Goal: Information Seeking & Learning: Learn about a topic

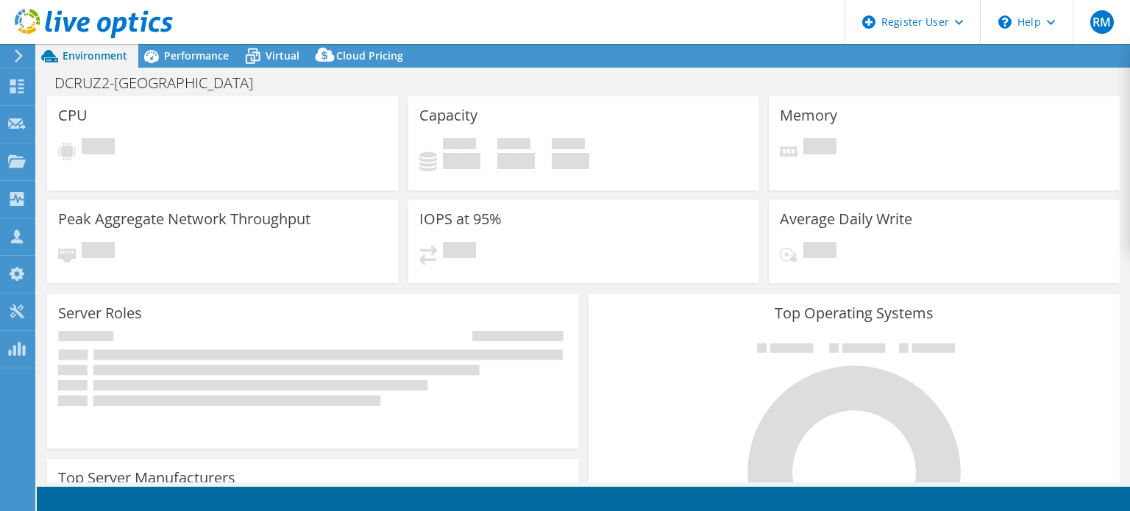
select select "USD"
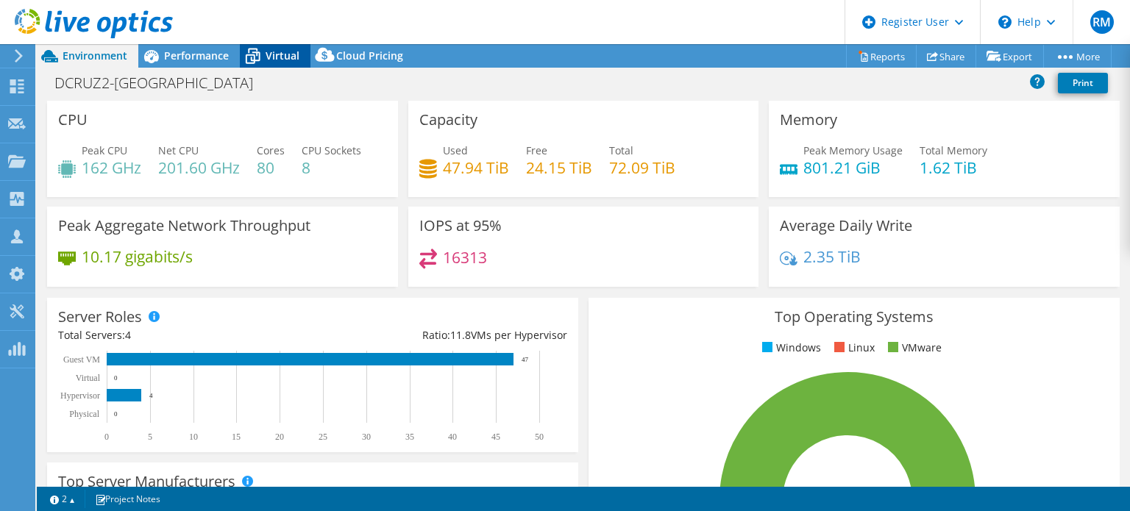
click at [256, 58] on icon at bounding box center [253, 56] width 26 height 26
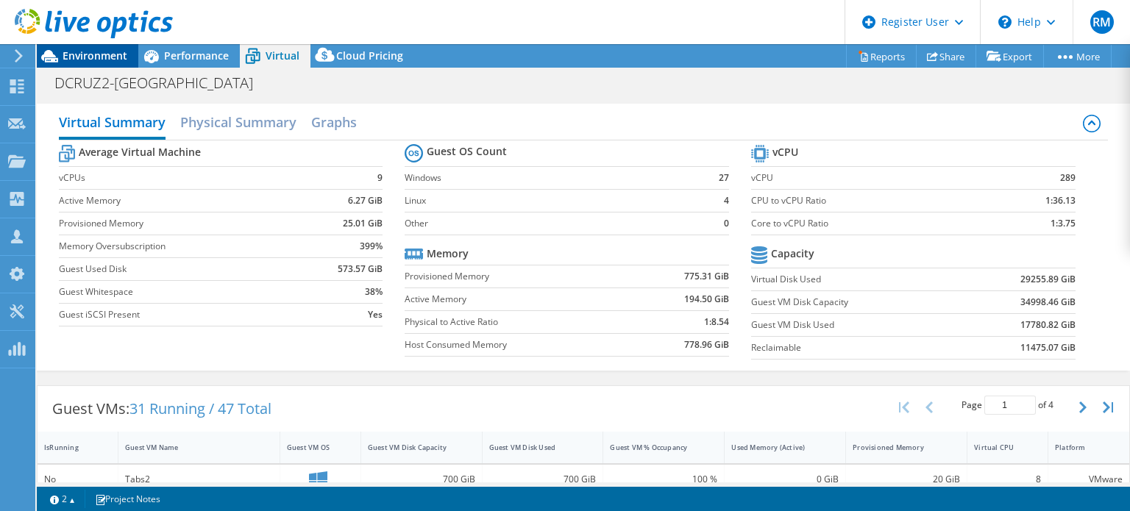
click at [130, 50] on div "Environment" at bounding box center [88, 56] width 102 height 24
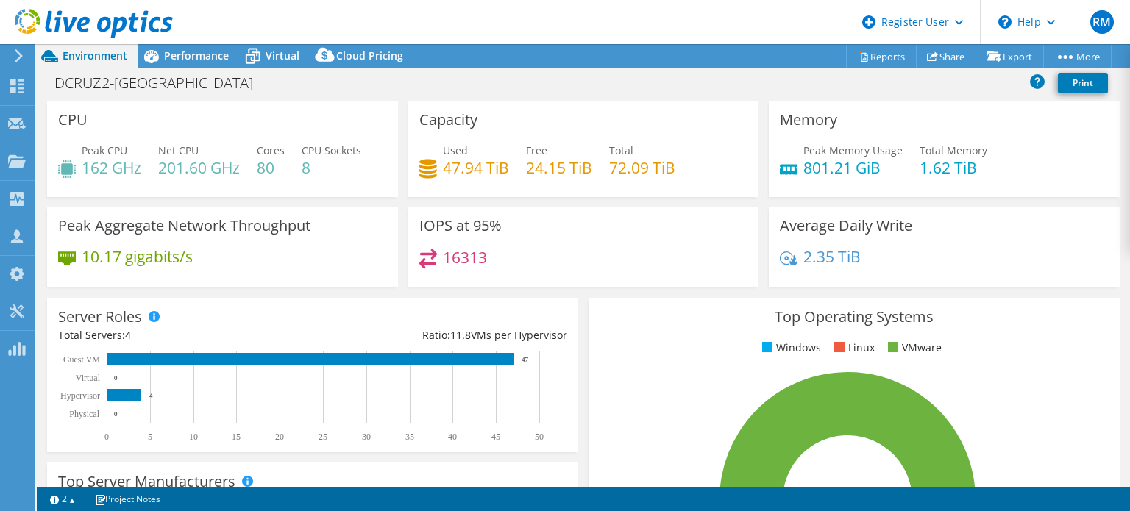
click at [632, 136] on div "Capacity Used 47.94 TiB Free 24.15 TiB Total 72.09 TiB" at bounding box center [583, 149] width 351 height 96
click at [581, 81] on div "DCRUZ2-[GEOGRAPHIC_DATA] Print" at bounding box center [583, 82] width 1093 height 27
click at [575, 46] on div "Project Actions Project Actions Reports Share Export vSAN ReadyNode Sizer" at bounding box center [583, 56] width 1093 height 24
click at [560, 29] on header "RM Dell User [PERSON_NAME] [PERSON_NAME][EMAIL_ADDRESS][PERSON_NAME][DOMAIN_NAM…" at bounding box center [565, 22] width 1130 height 44
click at [612, 52] on div "Project Actions Project Actions Reports Share Export vSAN ReadyNode Sizer" at bounding box center [583, 56] width 1093 height 24
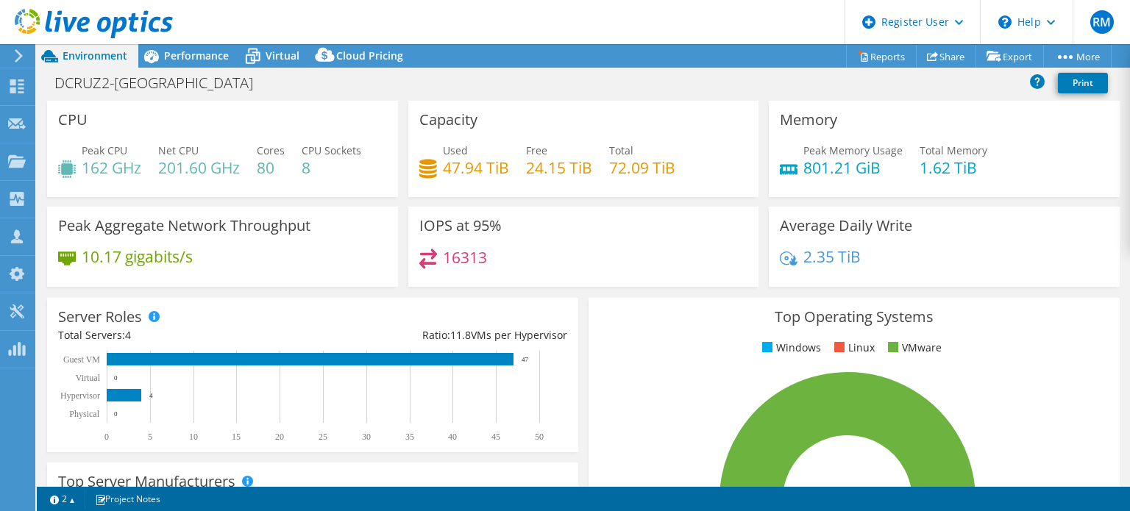
click at [600, 32] on header "RM Dell User [PERSON_NAME] [PERSON_NAME][EMAIL_ADDRESS][PERSON_NAME][DOMAIN_NAM…" at bounding box center [565, 22] width 1130 height 44
click at [580, 35] on header "RM Dell User [PERSON_NAME] [PERSON_NAME][EMAIL_ADDRESS][PERSON_NAME][DOMAIN_NAM…" at bounding box center [565, 22] width 1130 height 44
click at [230, 61] on div "Performance" at bounding box center [189, 56] width 102 height 24
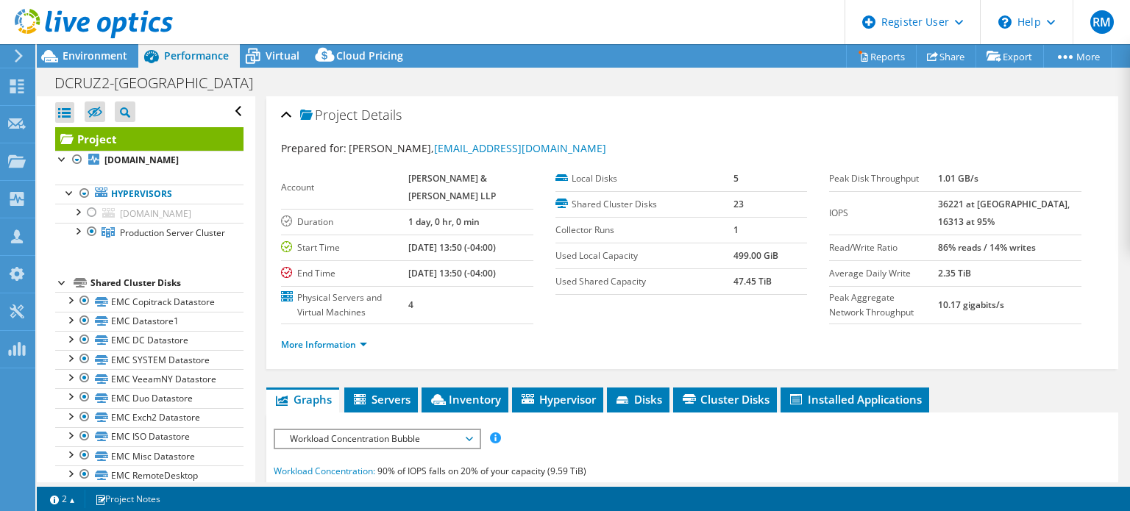
click at [130, 47] on div at bounding box center [86, 24] width 173 height 49
click at [121, 59] on span "Environment" at bounding box center [95, 56] width 65 height 14
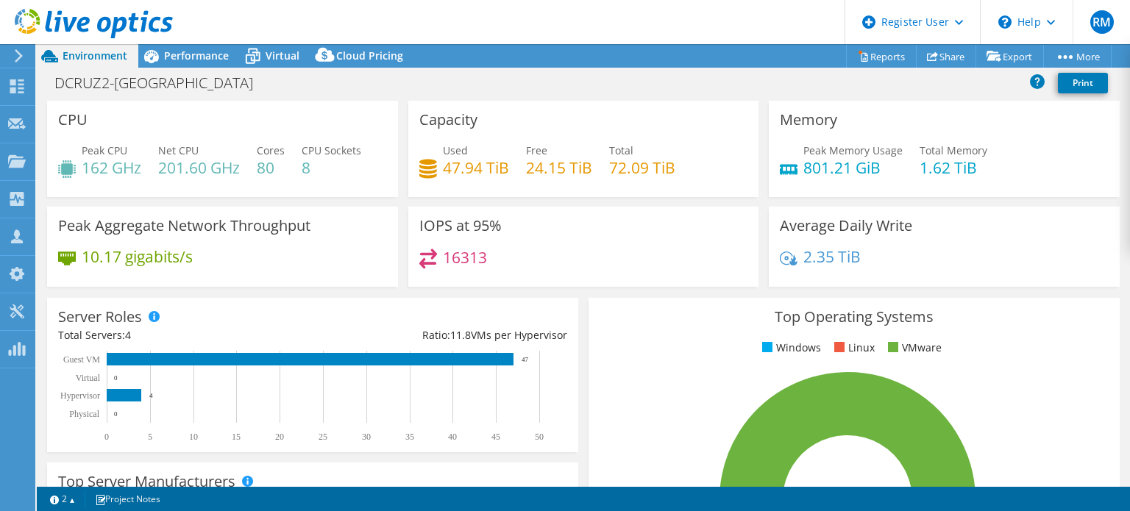
drag, startPoint x: 500, startPoint y: 23, endPoint x: 433, endPoint y: 1, distance: 71.0
click at [433, 1] on header "RM Dell User [PERSON_NAME] [PERSON_NAME][EMAIL_ADDRESS][PERSON_NAME][DOMAIN_NAM…" at bounding box center [565, 22] width 1130 height 44
drag, startPoint x: 577, startPoint y: 35, endPoint x: 544, endPoint y: 25, distance: 33.8
drag, startPoint x: 544, startPoint y: 25, endPoint x: 483, endPoint y: 29, distance: 61.2
click at [483, 29] on header "RM Dell User [PERSON_NAME] [PERSON_NAME][EMAIL_ADDRESS][PERSON_NAME][DOMAIN_NAM…" at bounding box center [565, 22] width 1130 height 44
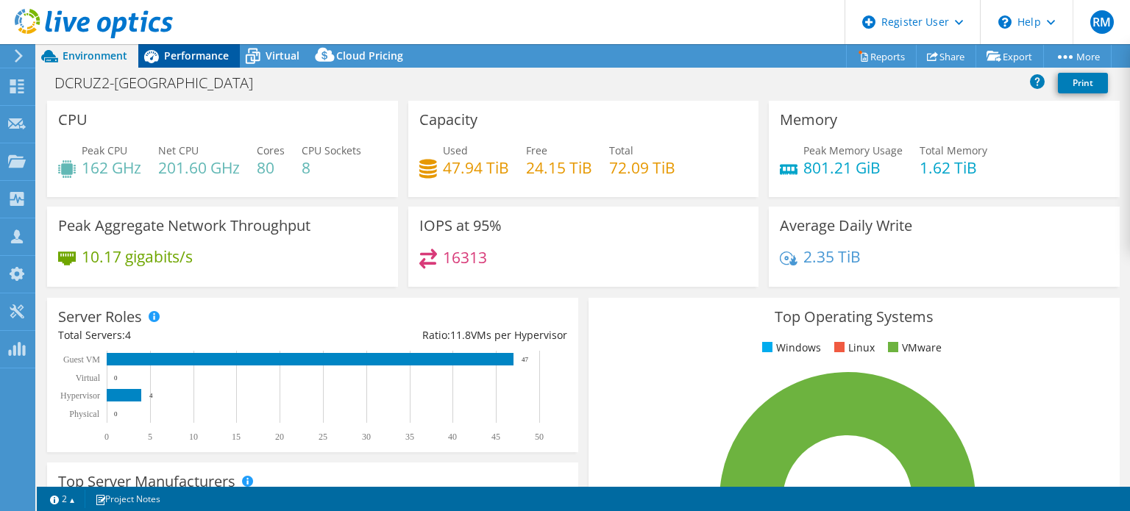
click at [182, 54] on span "Performance" at bounding box center [196, 56] width 65 height 14
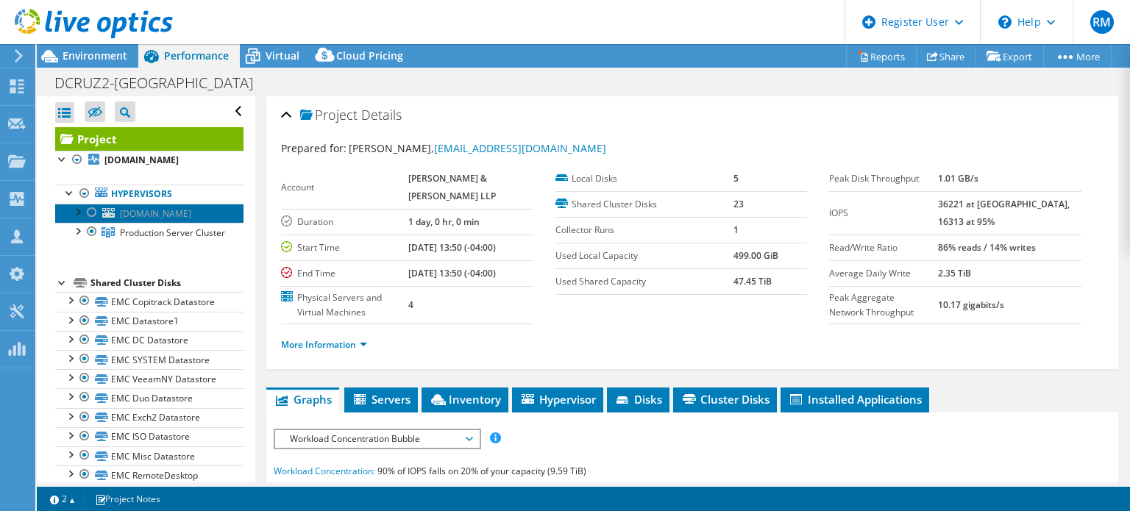
click at [181, 216] on span "[DOMAIN_NAME]" at bounding box center [155, 213] width 71 height 13
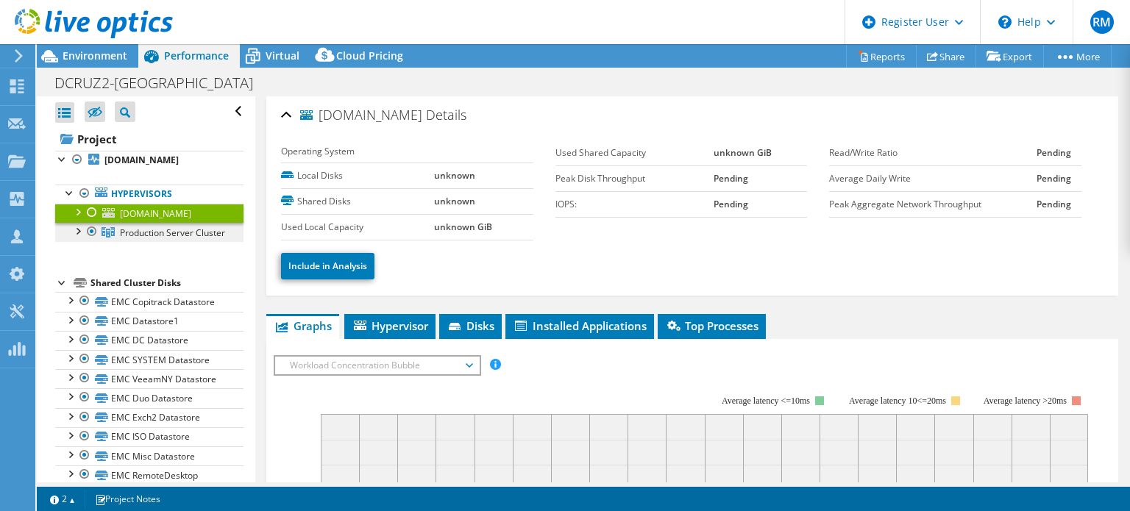
click at [205, 235] on link "Production Server Cluster" at bounding box center [149, 232] width 188 height 19
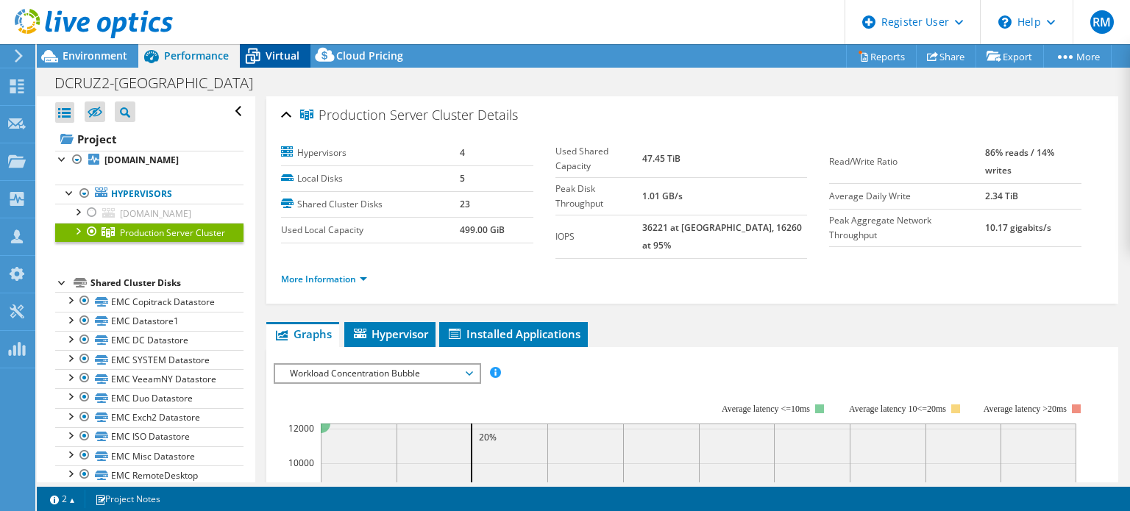
click at [286, 49] on span "Virtual" at bounding box center [283, 56] width 34 height 14
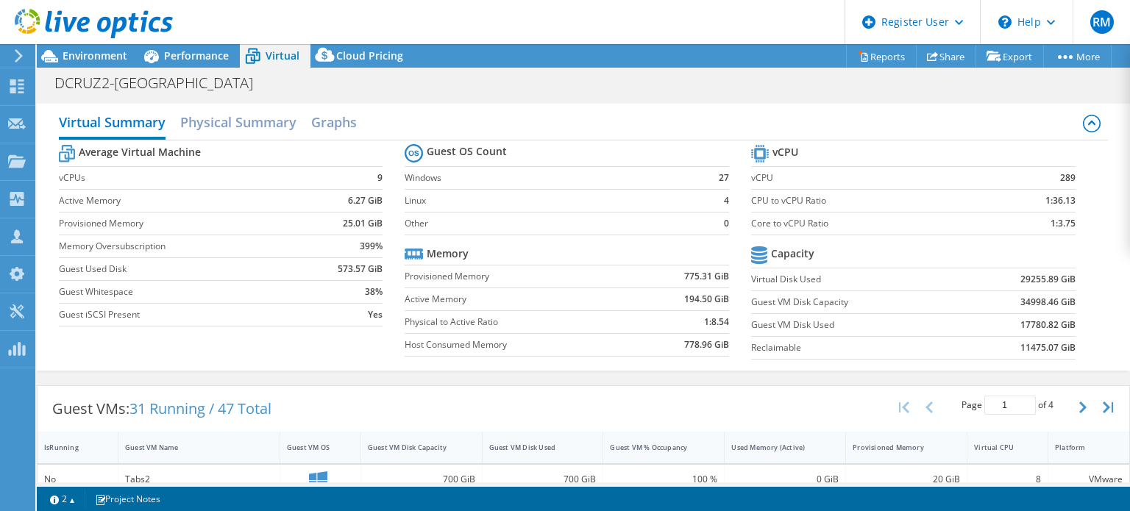
click at [610, 278] on label "Provisioned Memory" at bounding box center [520, 276] width 230 height 15
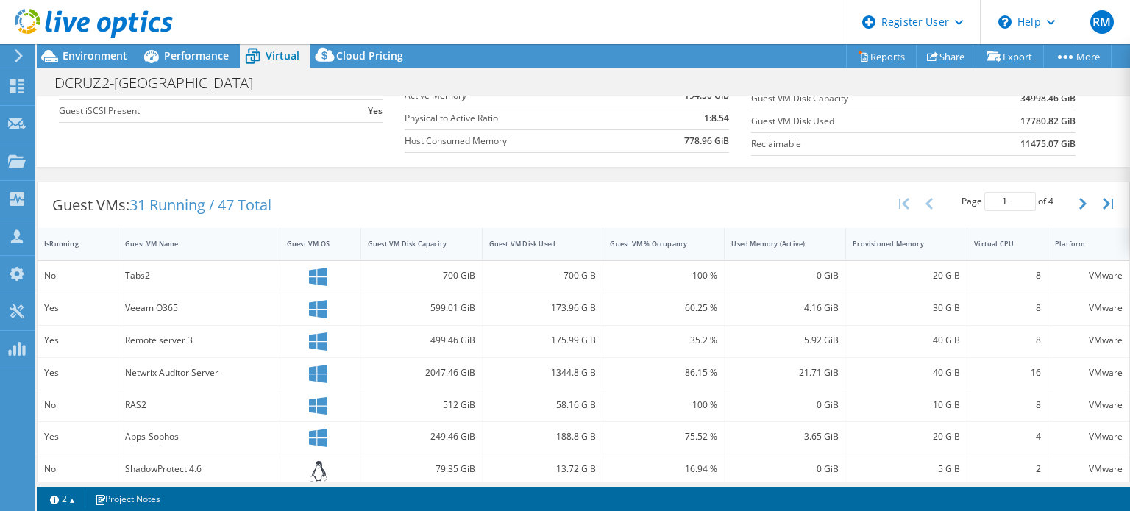
scroll to position [206, 0]
click at [519, 240] on div "Guest VM Disk Used" at bounding box center [534, 242] width 90 height 10
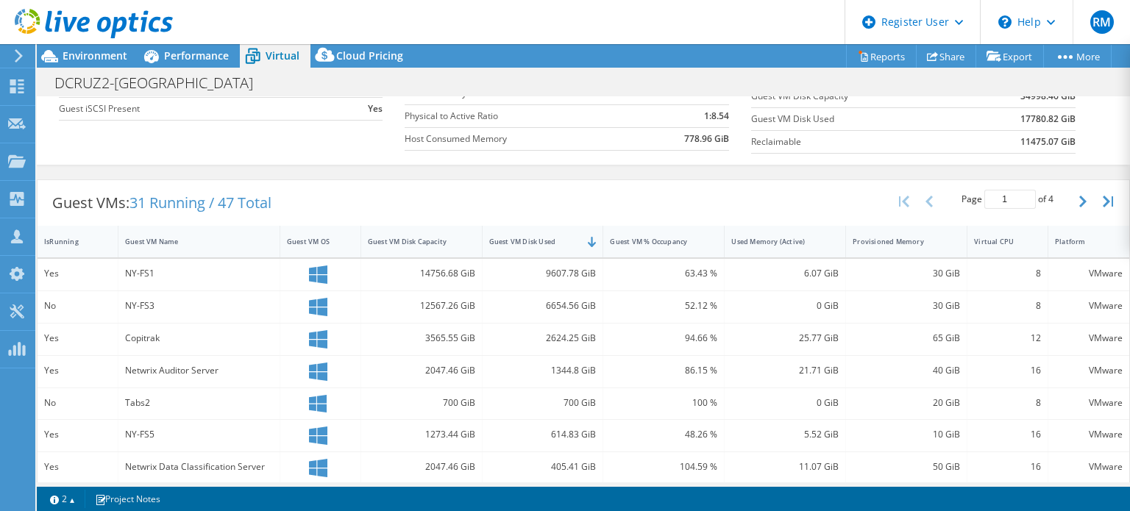
click at [599, 180] on div "Guest VMs: 31 Running / 47 Total Page 1 of 4 5 rows 10 rows 20 rows 25 rows 50 …" at bounding box center [583, 465] width 1093 height 570
click at [558, 191] on div "Guest VMs: 31 Running / 47 Total Page 1 of 4 5 rows 10 rows 20 rows 25 rows 50 …" at bounding box center [584, 203] width 1092 height 46
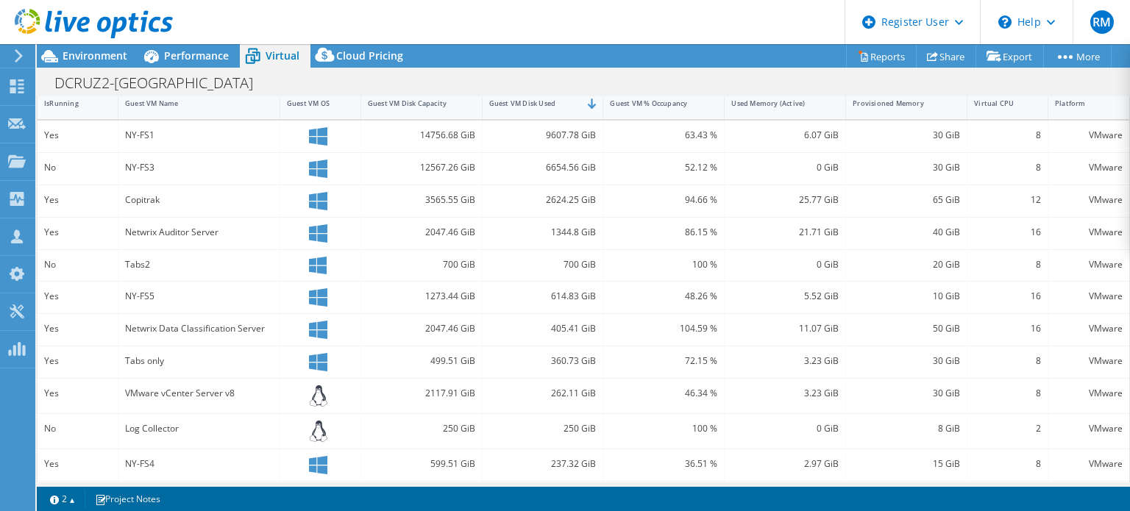
scroll to position [0, 0]
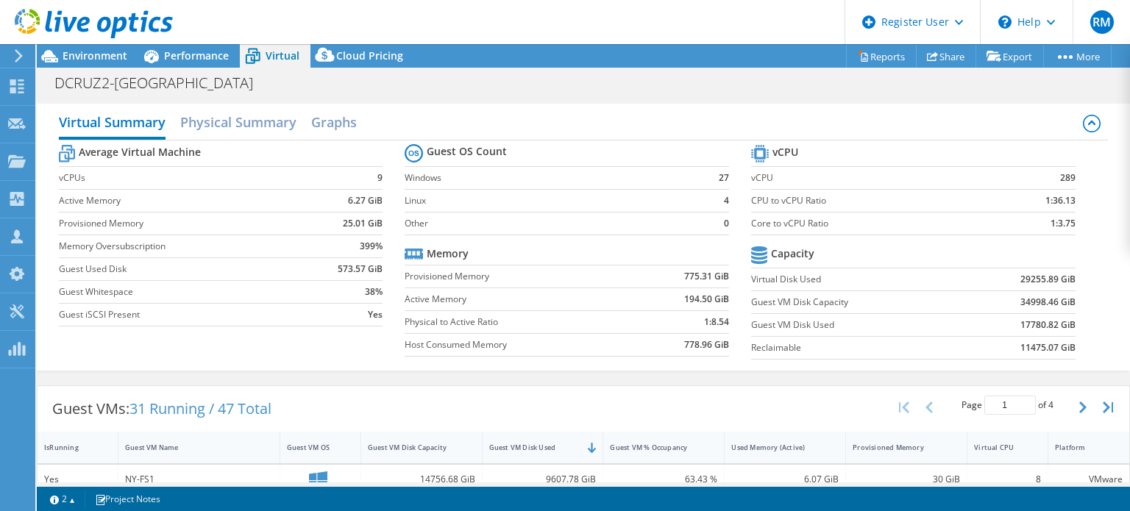
drag, startPoint x: 564, startPoint y: 8, endPoint x: 533, endPoint y: 10, distance: 31.0
click at [533, 10] on header "RM Dell User [PERSON_NAME] [PERSON_NAME][EMAIL_ADDRESS][PERSON_NAME][DOMAIN_NAM…" at bounding box center [565, 22] width 1130 height 44
drag, startPoint x: 533, startPoint y: 10, endPoint x: 486, endPoint y: 10, distance: 47.1
click at [486, 10] on header "RM Dell User [PERSON_NAME] [PERSON_NAME][EMAIL_ADDRESS][PERSON_NAME][DOMAIN_NAM…" at bounding box center [565, 22] width 1130 height 44
click at [223, 52] on span "Performance" at bounding box center [196, 56] width 65 height 14
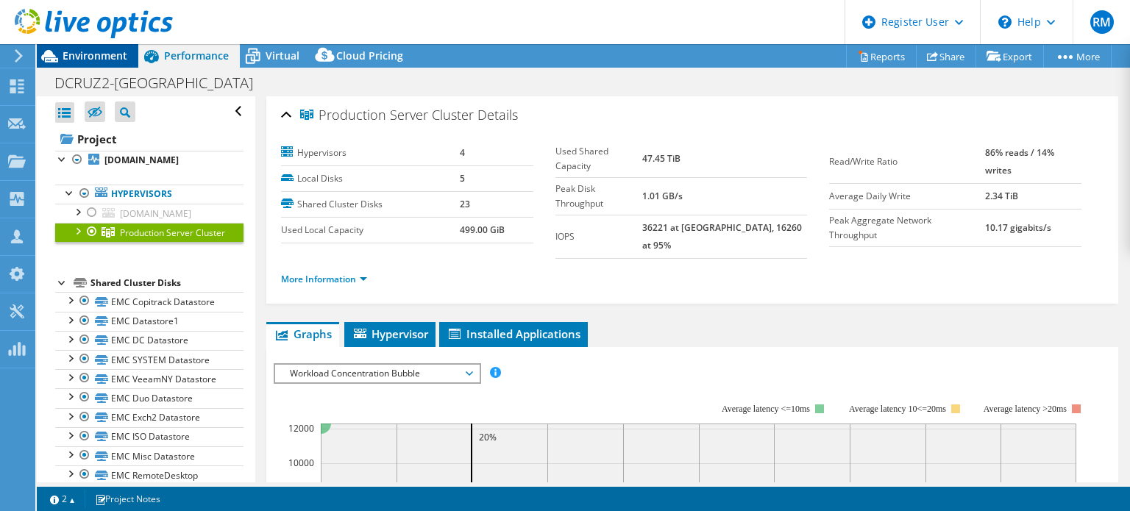
click at [110, 52] on span "Environment" at bounding box center [95, 56] width 65 height 14
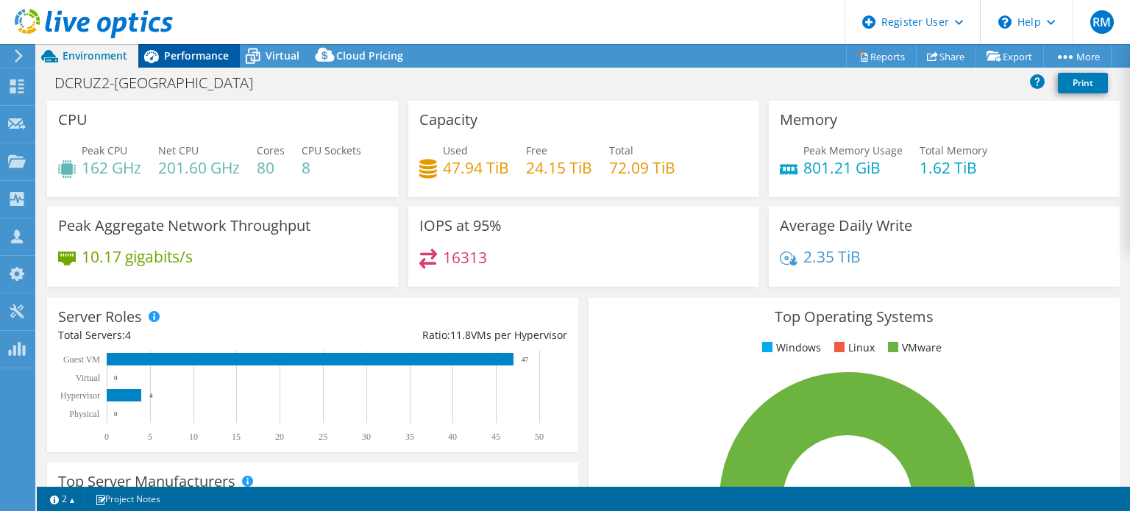
click at [222, 49] on span "Performance" at bounding box center [196, 56] width 65 height 14
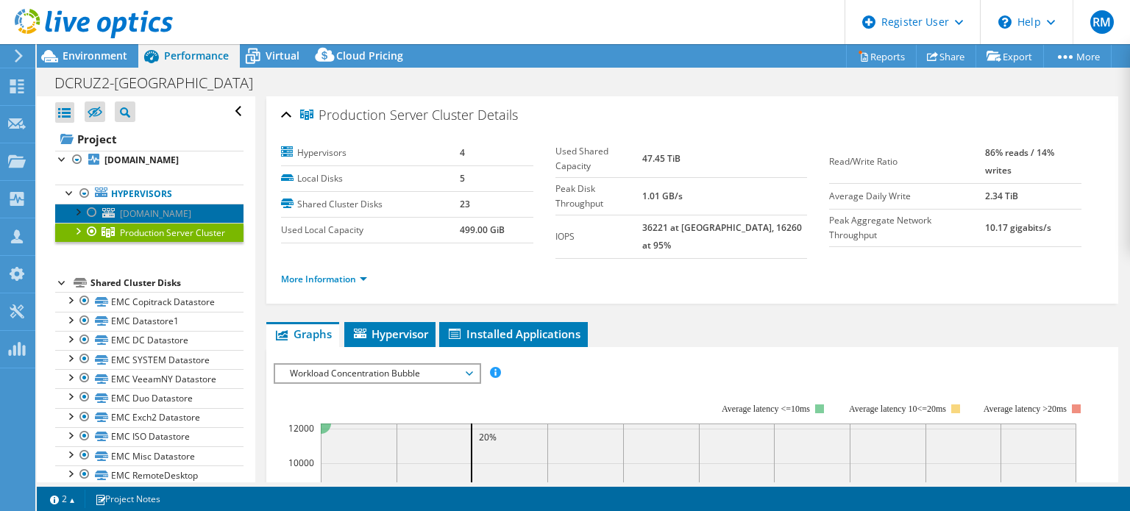
click at [177, 208] on span "[DOMAIN_NAME]" at bounding box center [155, 213] width 71 height 13
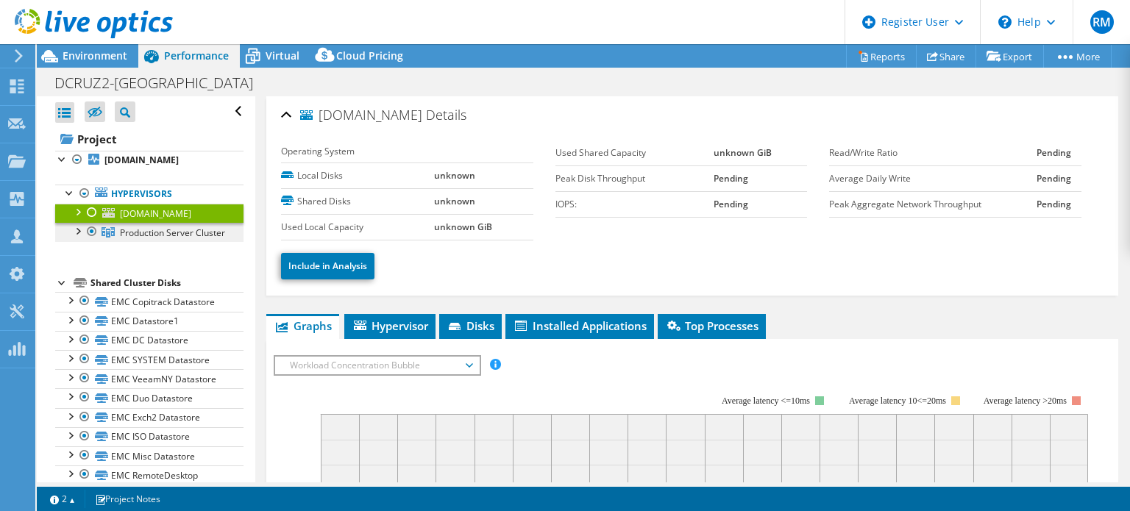
click at [202, 242] on link "Production Server Cluster" at bounding box center [149, 232] width 188 height 19
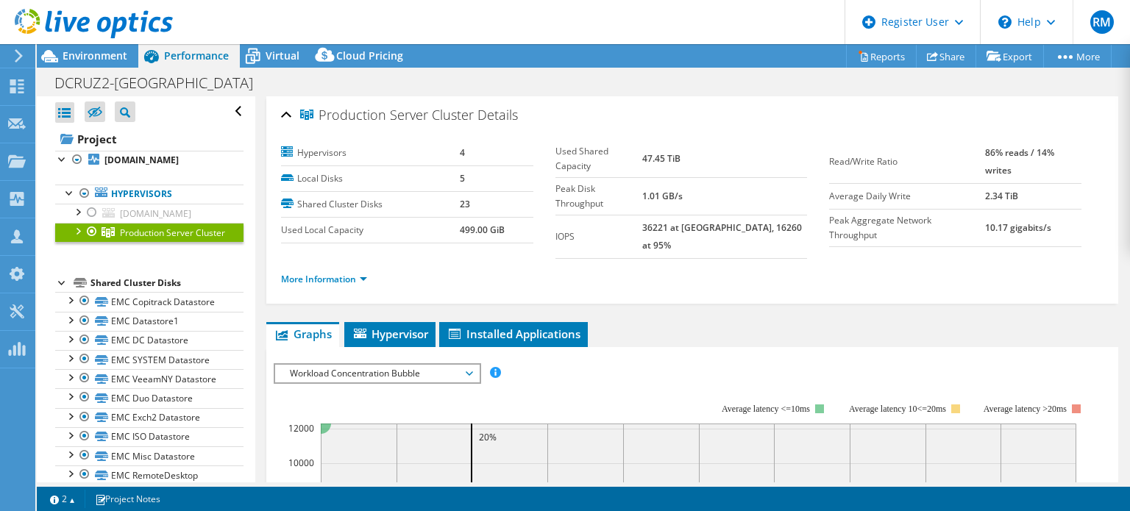
drag, startPoint x: 448, startPoint y: 42, endPoint x: 420, endPoint y: 31, distance: 30.1
click at [420, 31] on header "RM Dell User [PERSON_NAME] [PERSON_NAME][EMAIL_ADDRESS][PERSON_NAME][DOMAIN_NAM…" at bounding box center [565, 22] width 1130 height 44
click at [94, 211] on div at bounding box center [92, 213] width 15 height 18
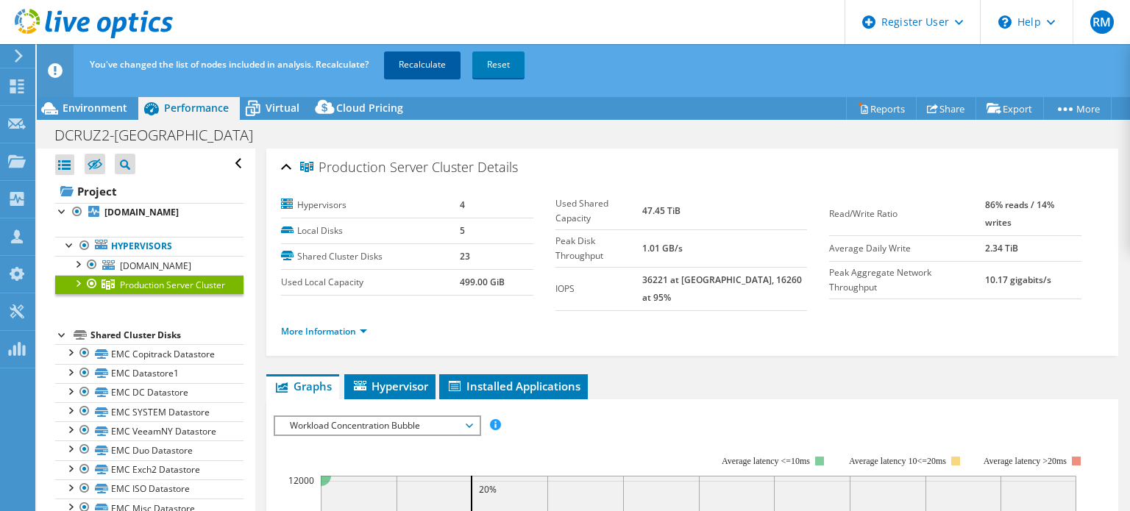
click at [422, 72] on link "Recalculate" at bounding box center [422, 65] width 77 height 26
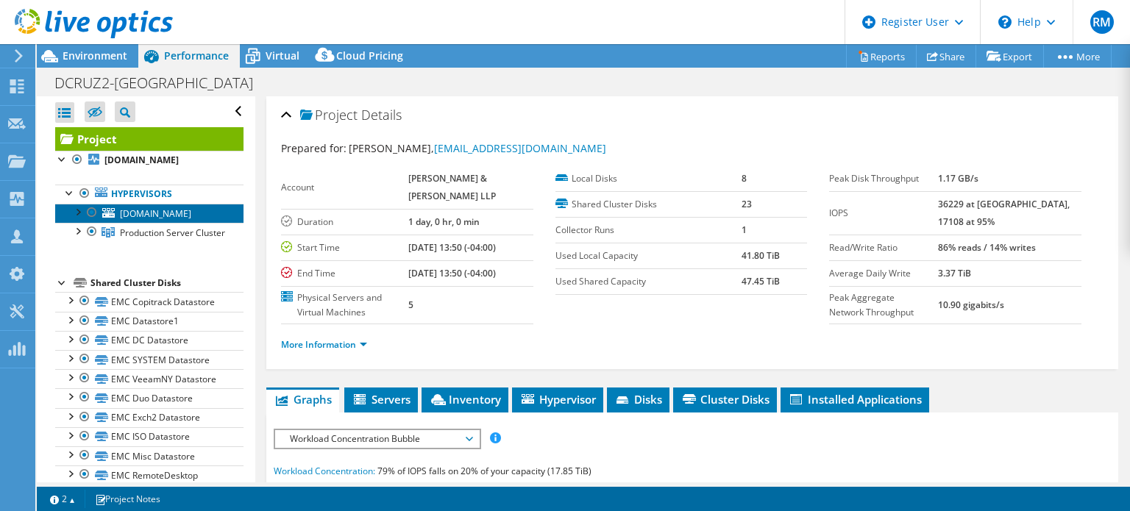
click at [191, 219] on span "[DOMAIN_NAME]" at bounding box center [155, 213] width 71 height 13
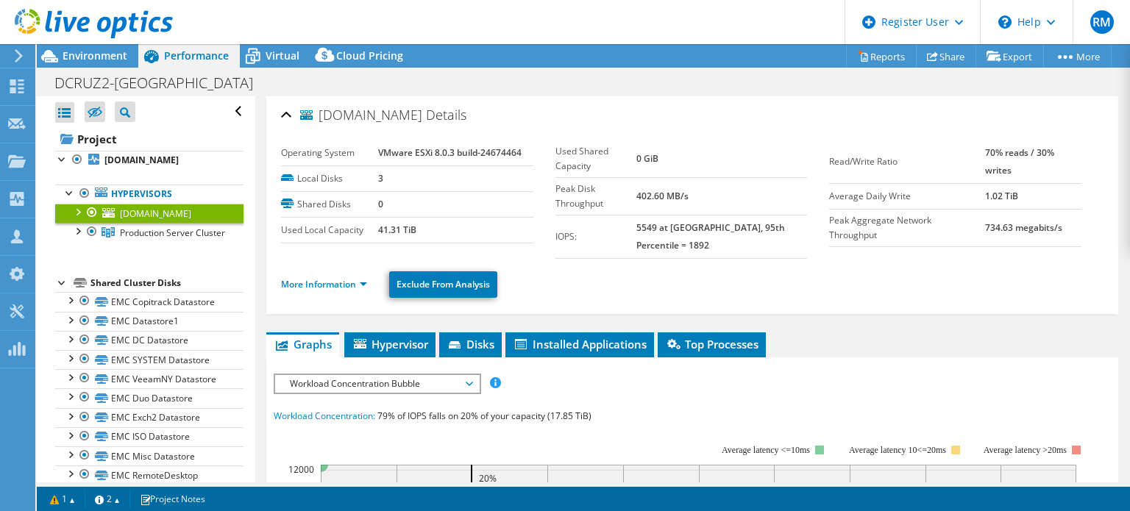
click at [90, 211] on div at bounding box center [92, 213] width 15 height 18
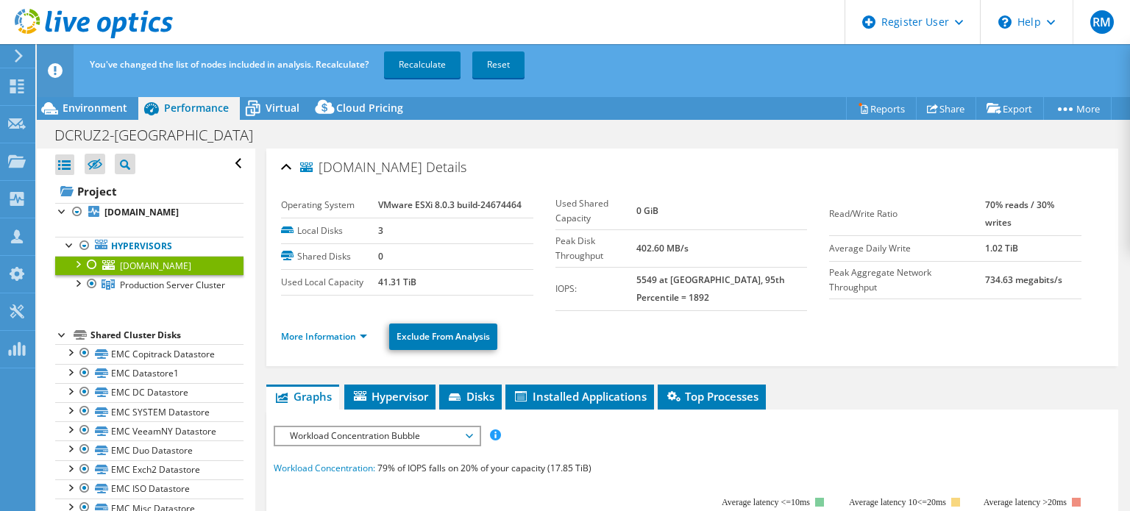
click at [93, 265] on div at bounding box center [92, 265] width 15 height 18
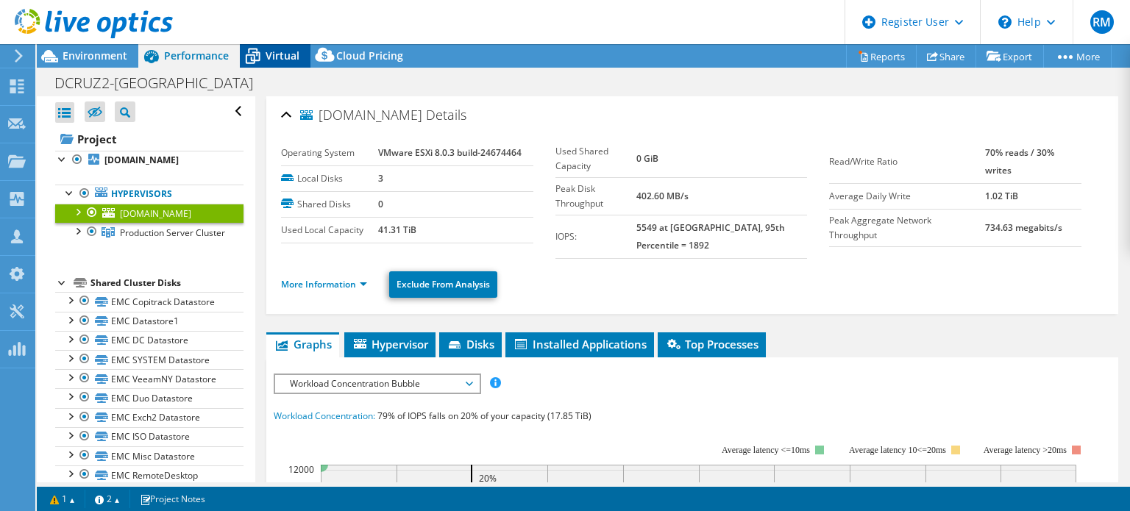
click at [291, 44] on div "Virtual" at bounding box center [275, 56] width 71 height 24
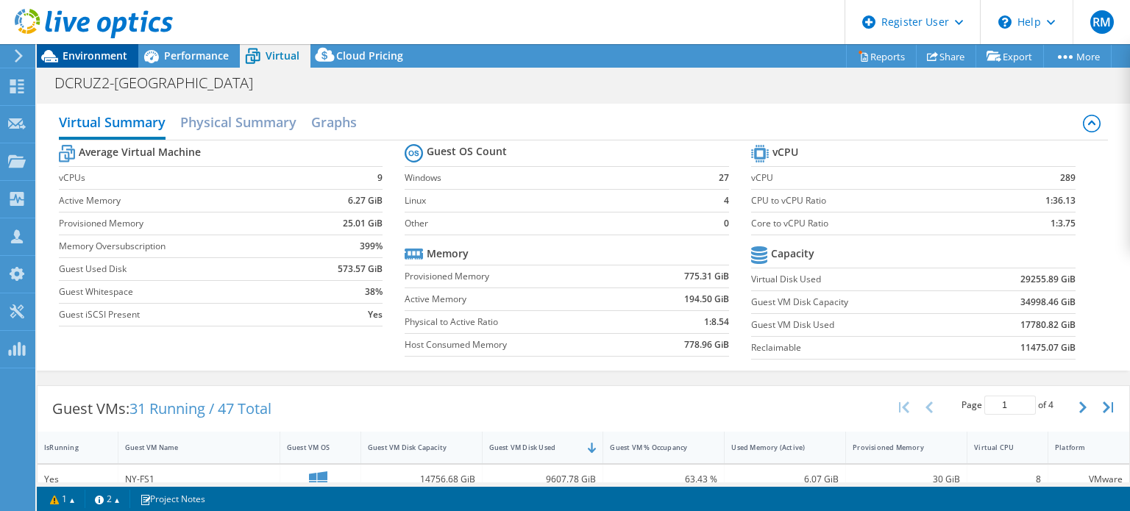
click at [125, 49] on span "Environment" at bounding box center [95, 56] width 65 height 14
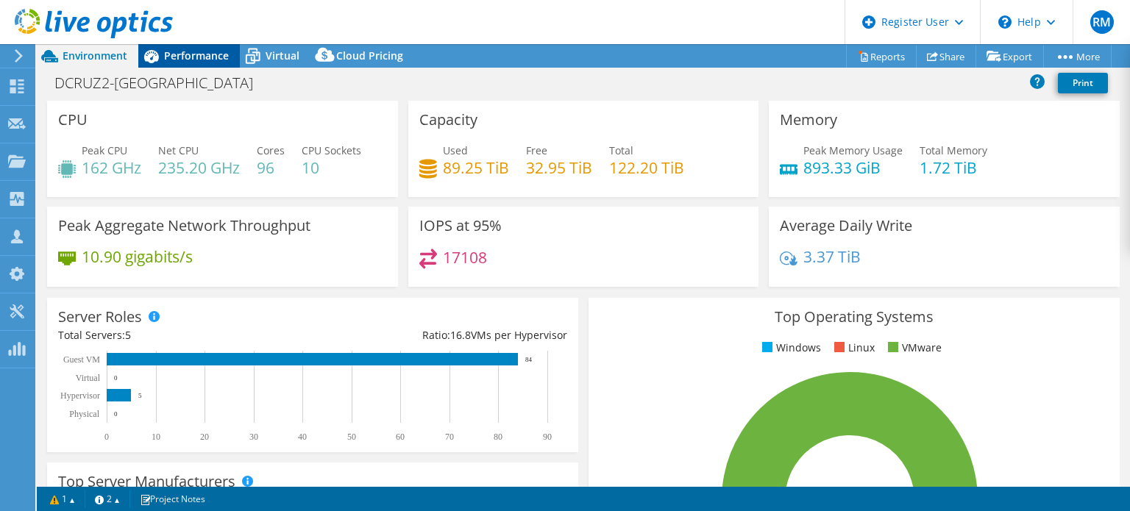
click at [211, 60] on span "Performance" at bounding box center [196, 56] width 65 height 14
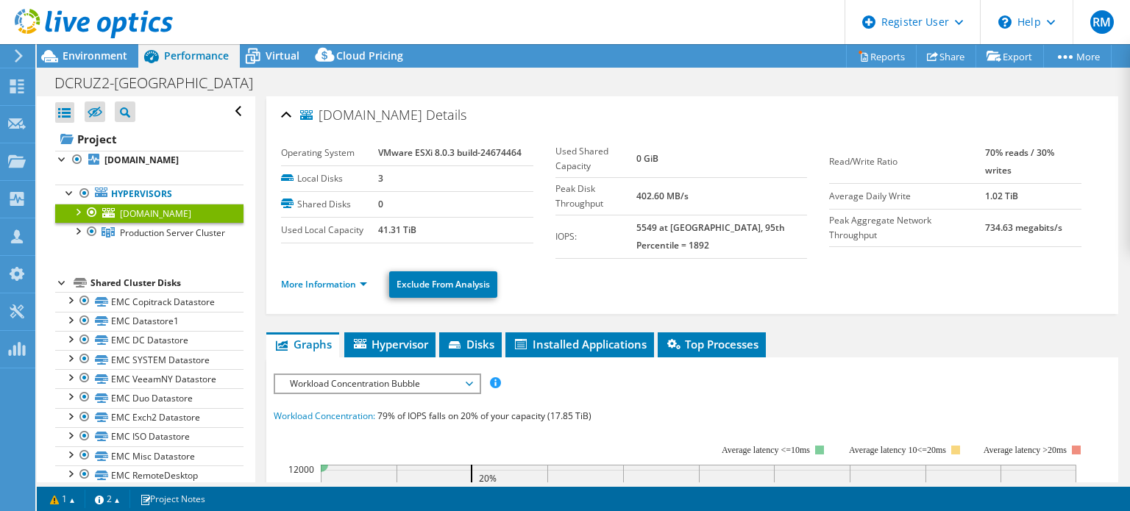
click at [91, 214] on div at bounding box center [92, 213] width 15 height 18
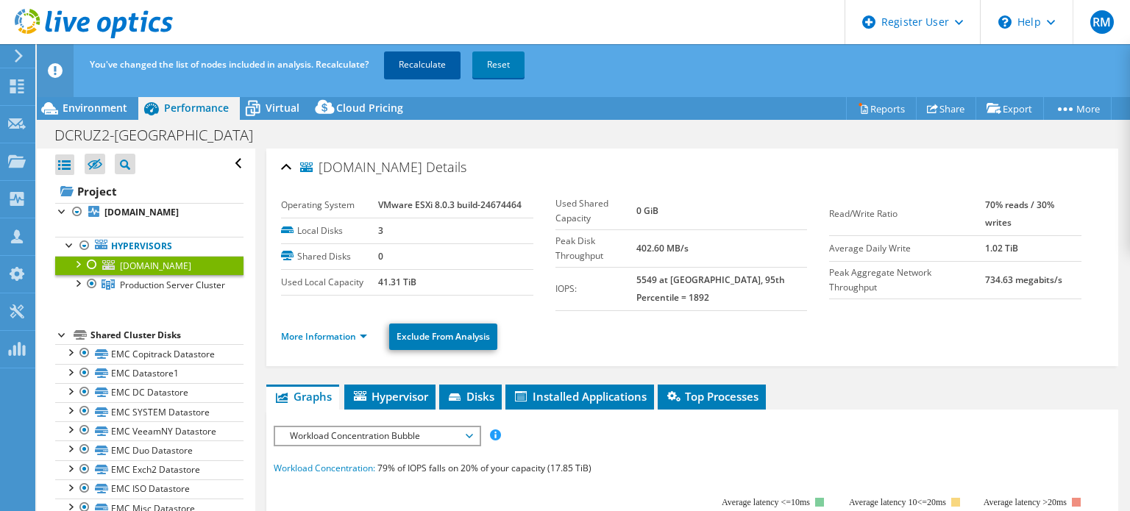
click at [416, 58] on link "Recalculate" at bounding box center [422, 65] width 77 height 26
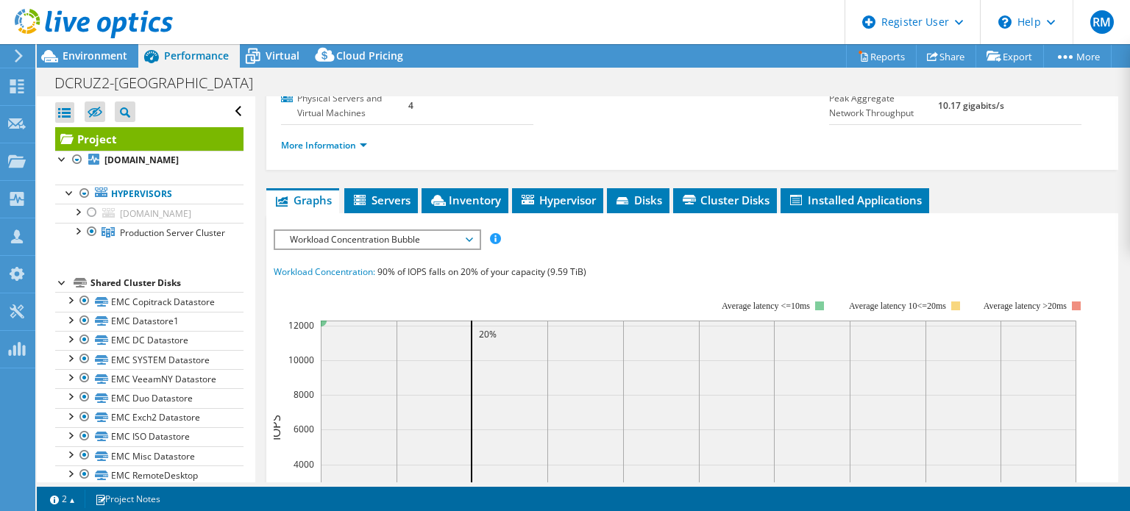
scroll to position [200, 0]
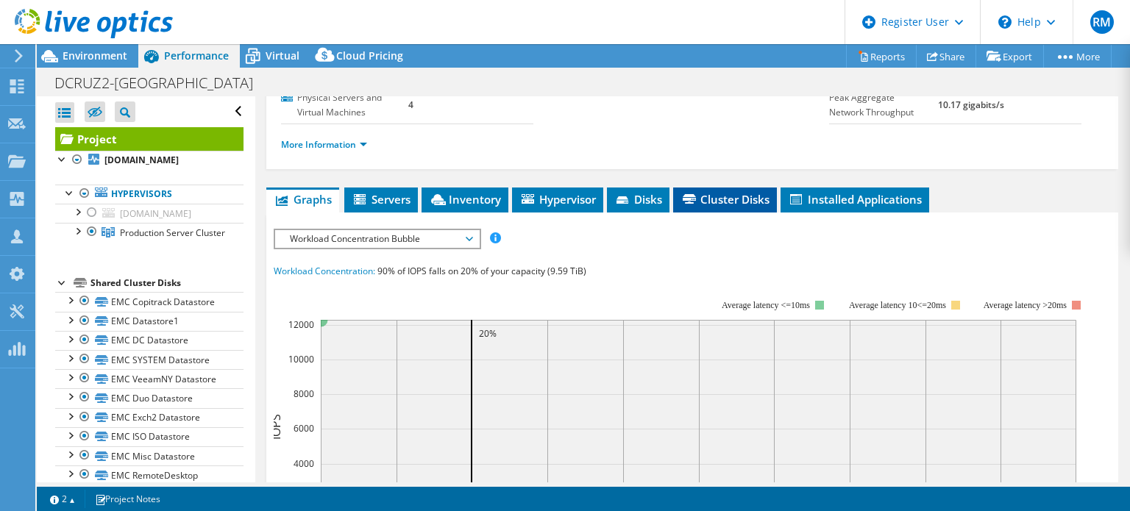
click at [718, 213] on li "Cluster Disks" at bounding box center [725, 200] width 104 height 25
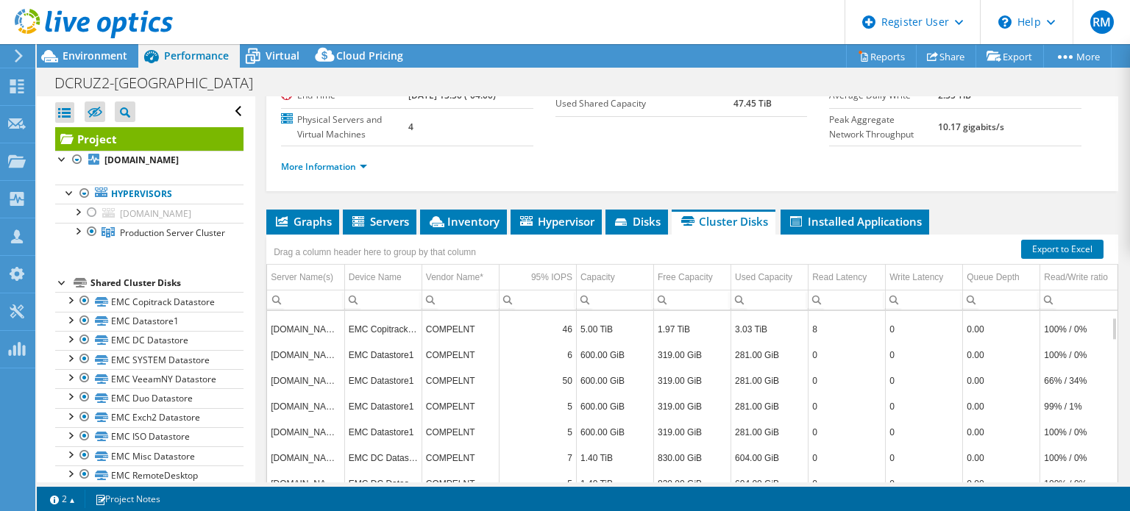
scroll to position [57, 0]
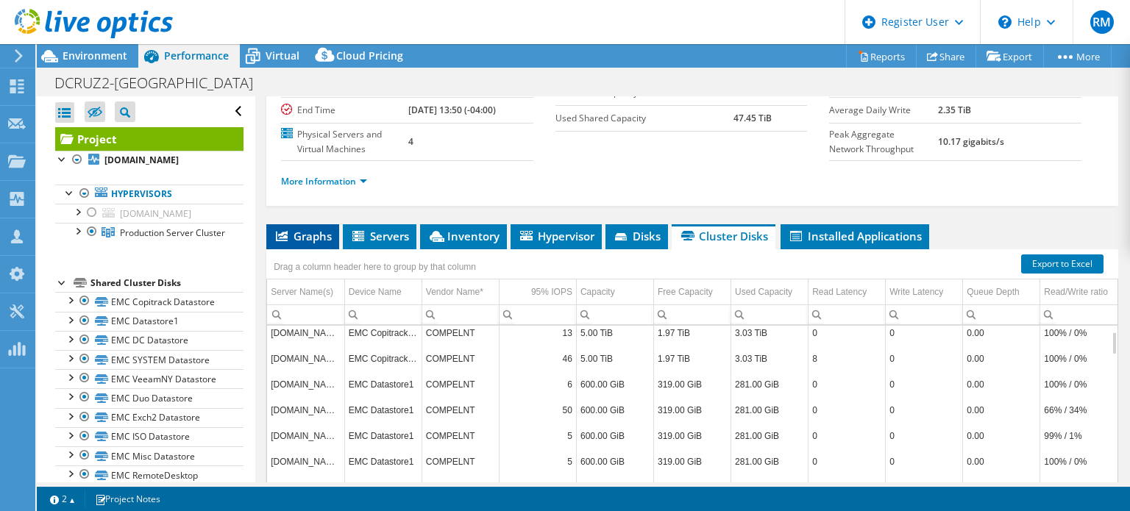
click at [316, 244] on span "Graphs" at bounding box center [303, 236] width 58 height 15
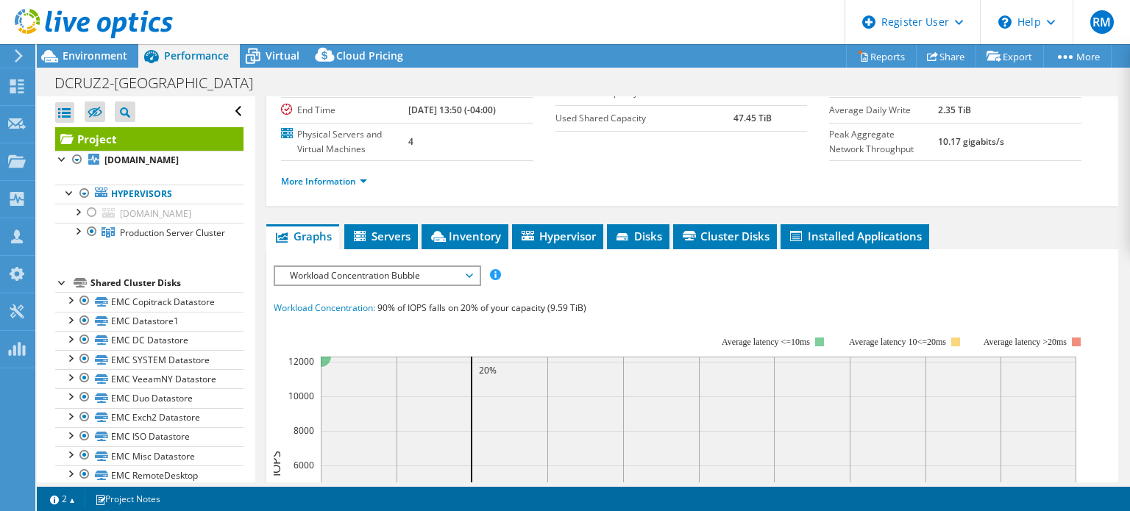
click at [525, 190] on ul "More Information" at bounding box center [692, 180] width 823 height 20
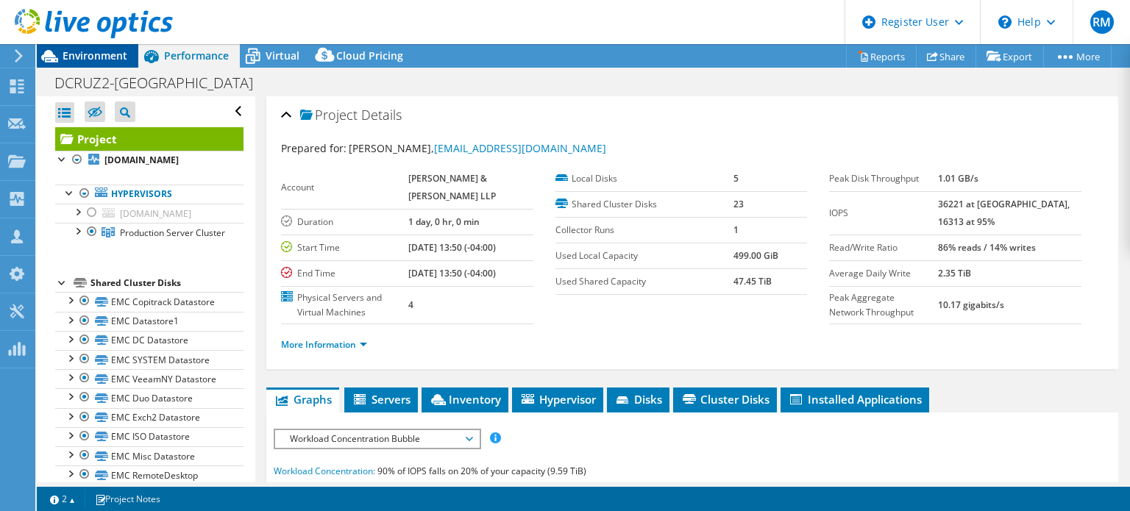
click at [123, 65] on div "Environment" at bounding box center [88, 56] width 102 height 24
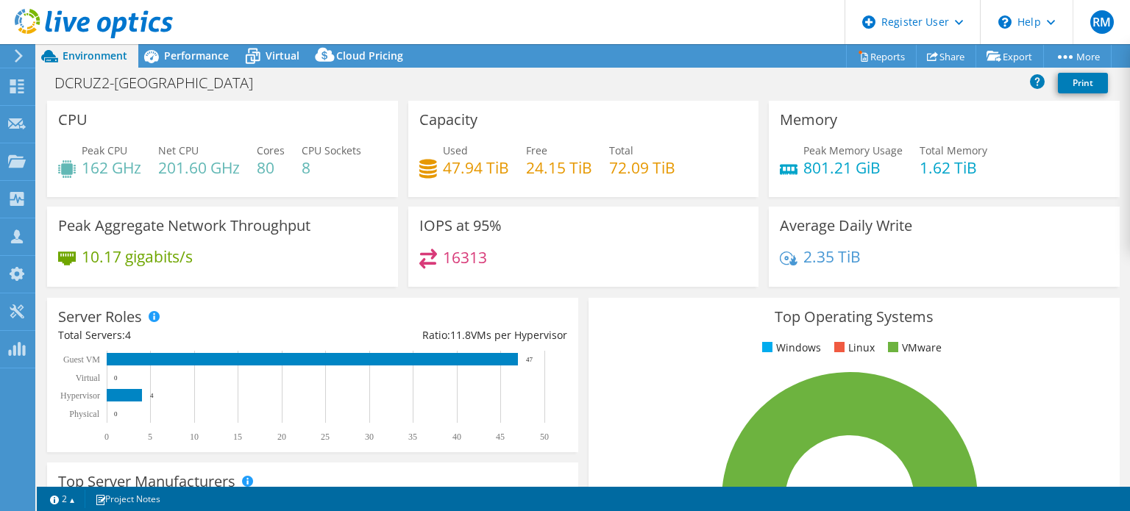
click at [386, 18] on header "RM Dell User [PERSON_NAME] [PERSON_NAME][EMAIL_ADDRESS][PERSON_NAME][DOMAIN_NAM…" at bounding box center [565, 22] width 1130 height 44
